Goal: Task Accomplishment & Management: Use online tool/utility

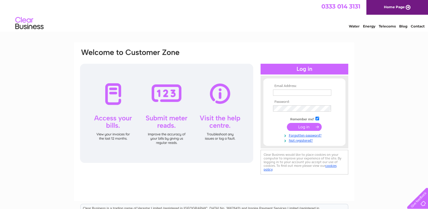
click at [283, 92] on input "text" at bounding box center [302, 92] width 58 height 6
click at [284, 92] on input "text" at bounding box center [302, 92] width 59 height 7
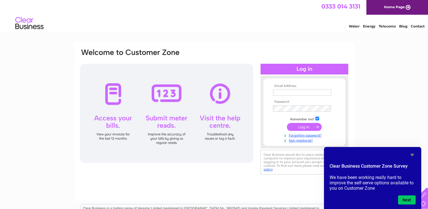
click at [289, 87] on th "Email Address:" at bounding box center [304, 86] width 66 height 4
click at [281, 91] on input "text" at bounding box center [302, 92] width 59 height 7
type input "janicemilligan@btinternet.com"
click at [274, 113] on tbody "Email Address: janicemilligan@btinternet.com Password: Remember me?" at bounding box center [304, 113] width 66 height 59
click at [308, 125] on input "submit" at bounding box center [304, 127] width 35 height 8
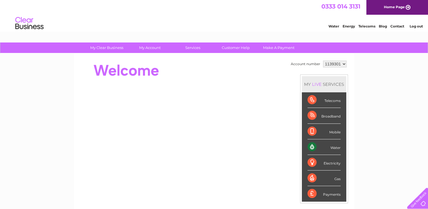
click at [324, 145] on div "Water" at bounding box center [323, 147] width 33 height 16
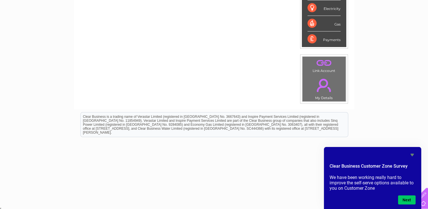
scroll to position [41, 0]
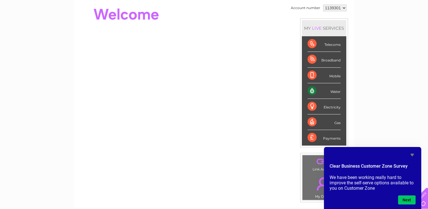
drag, startPoint x: 327, startPoint y: 21, endPoint x: 433, endPoint y: -19, distance: 113.0
click at [427, 0] on html "My Clear Business Login Details My Details My Preferences Link Account My Accou…" at bounding box center [214, 126] width 428 height 364
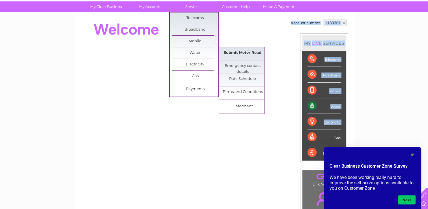
click at [238, 51] on link "Submit Meter Read" at bounding box center [242, 52] width 47 height 11
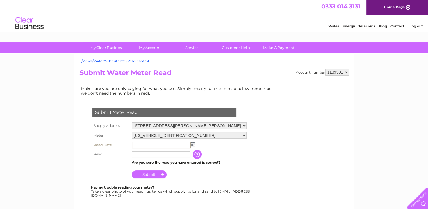
click at [138, 144] on input "text" at bounding box center [161, 144] width 59 height 7
click at [139, 142] on input "text" at bounding box center [161, 144] width 59 height 7
click at [191, 142] on img at bounding box center [192, 143] width 4 height 5
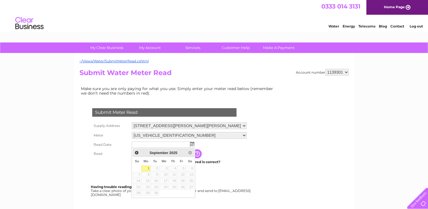
click at [145, 168] on link "1" at bounding box center [145, 168] width 9 height 6
type input "2025/09/01"
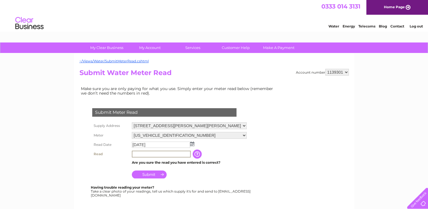
click at [138, 154] on input "text" at bounding box center [161, 153] width 59 height 7
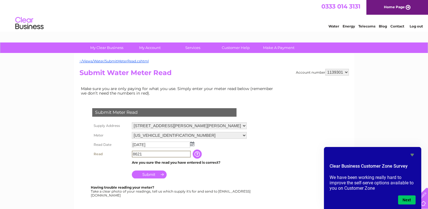
type input "8621"
click at [157, 173] on input "Submit" at bounding box center [149, 174] width 35 height 8
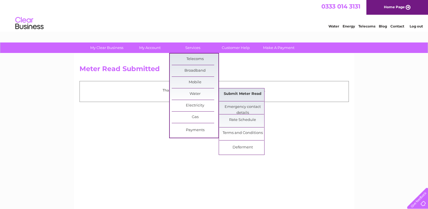
click at [232, 94] on link "Submit Meter Read" at bounding box center [242, 93] width 47 height 11
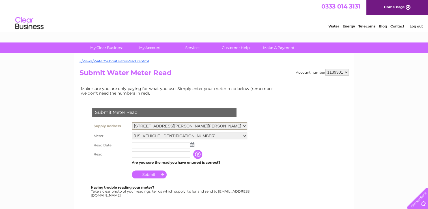
click at [247, 125] on select "Birkhill Farm, Townhead Of Greenlaw, Castle Douglas, DG7 2LN Crofts, Castle Dou…" at bounding box center [189, 125] width 115 height 7
select select "545282"
click at [132, 122] on select "Birkhill Farm, Townhead Of Greenlaw, Castle Douglas, DG7 2LN Crofts, Castle Dou…" at bounding box center [189, 125] width 115 height 7
click at [193, 143] on img at bounding box center [192, 143] width 4 height 5
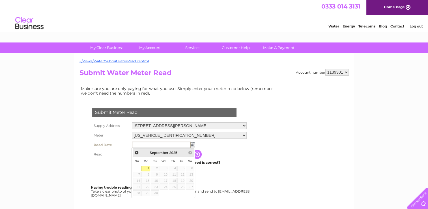
click at [146, 165] on link "1" at bounding box center [145, 168] width 9 height 6
type input "2025/09/01"
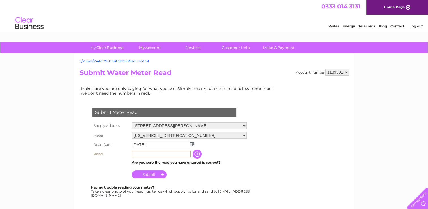
click at [137, 154] on input "text" at bounding box center [161, 153] width 59 height 7
type input "22414"
click at [156, 174] on input "Submit" at bounding box center [149, 174] width 35 height 8
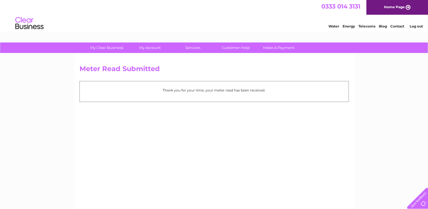
click at [415, 25] on link "Log out" at bounding box center [415, 26] width 13 height 4
